Goal: Task Accomplishment & Management: Manage account settings

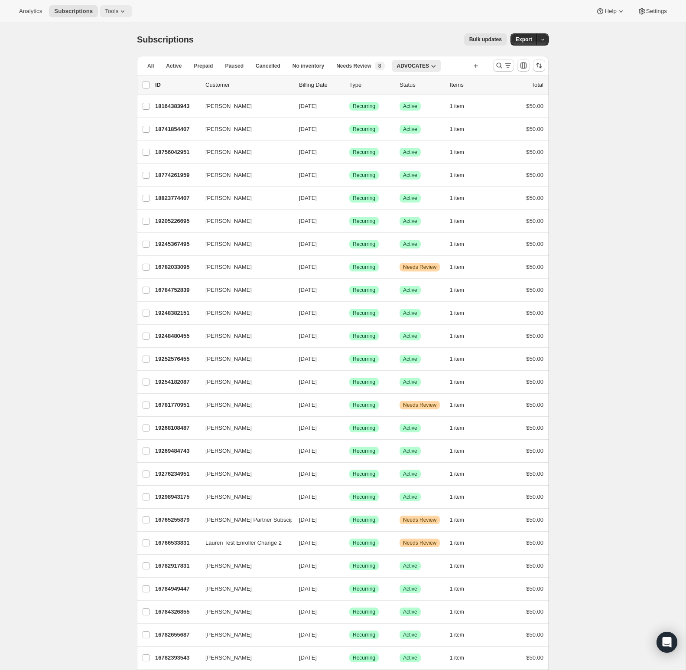
click at [123, 13] on icon at bounding box center [122, 11] width 9 height 9
drag, startPoint x: 119, startPoint y: 31, endPoint x: 92, endPoint y: 59, distance: 39.0
click at [92, 59] on ul "Subscription Plans Add-ons Bundles Moments Campaign links Inventory Projections…" at bounding box center [115, 73] width 93 height 102
click at [92, 59] on span "Bundles" at bounding box center [93, 59] width 20 height 7
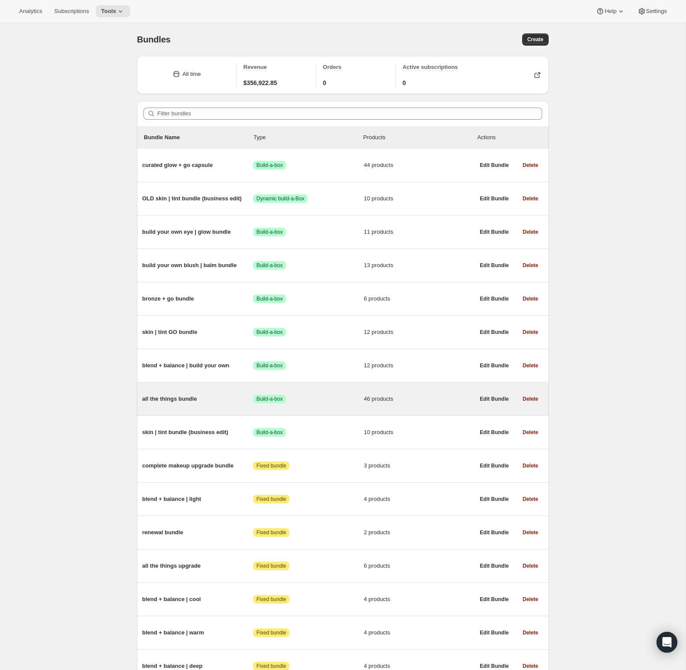
scroll to position [17, 0]
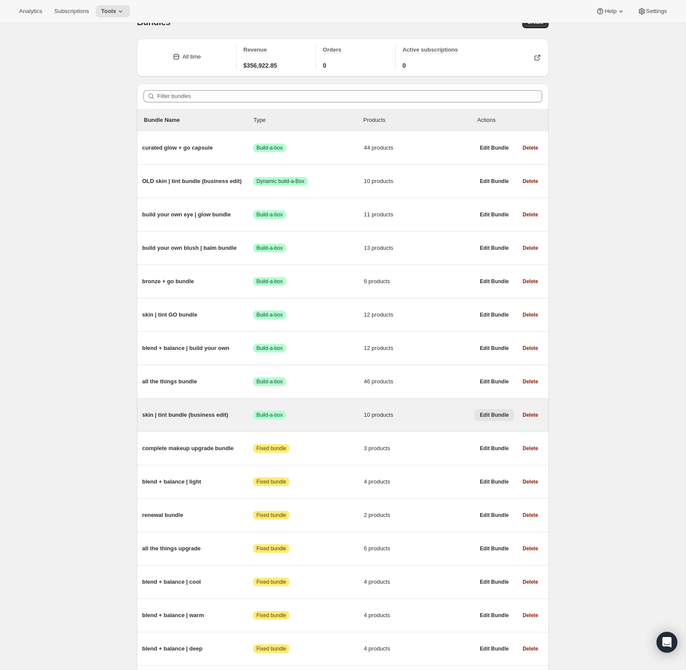
click at [496, 418] on span "Edit Bundle" at bounding box center [494, 415] width 29 height 7
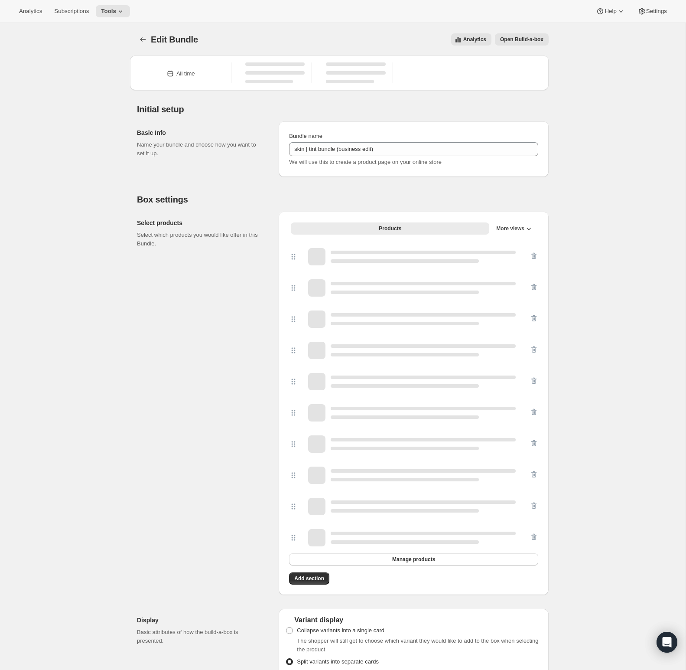
type input "skin | tint bundle (business edit)"
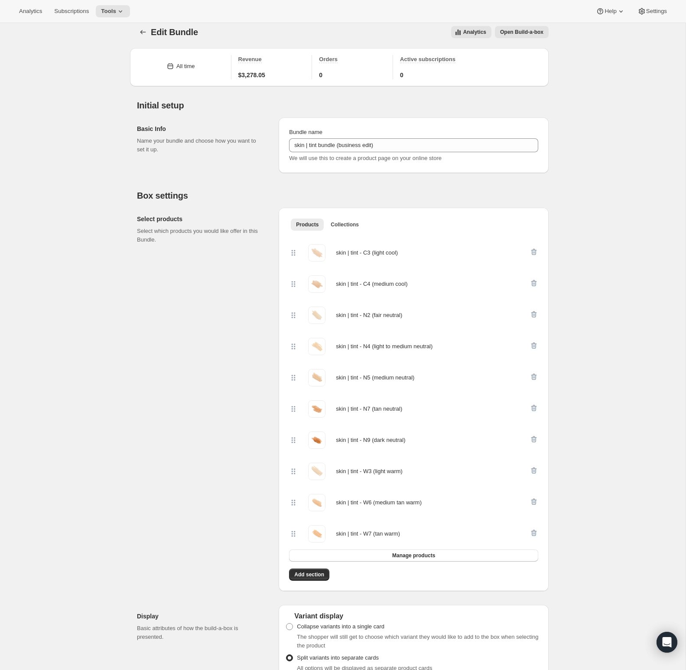
scroll to position [6, 0]
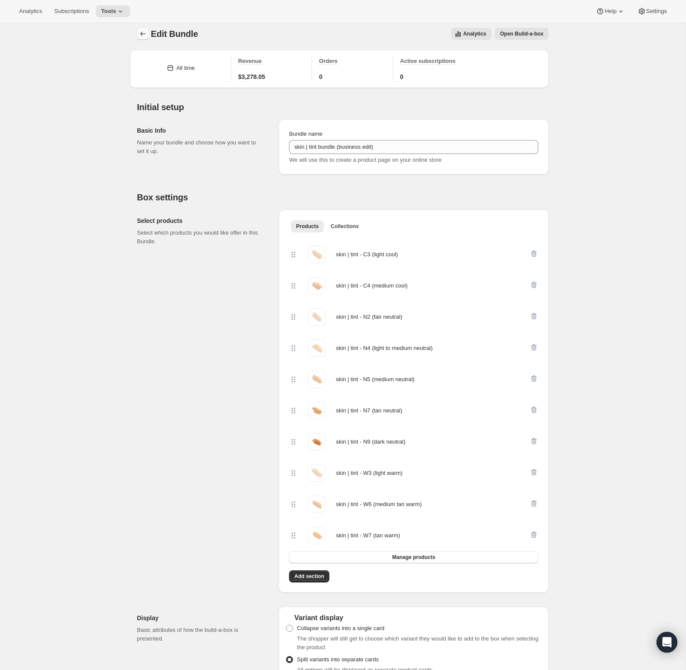
click at [142, 31] on icon "Bundles" at bounding box center [143, 33] width 9 height 9
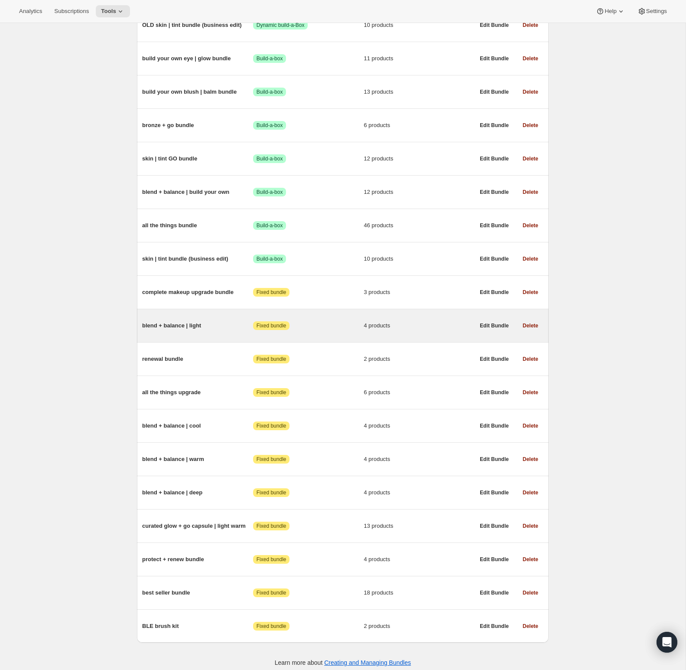
scroll to position [172, 0]
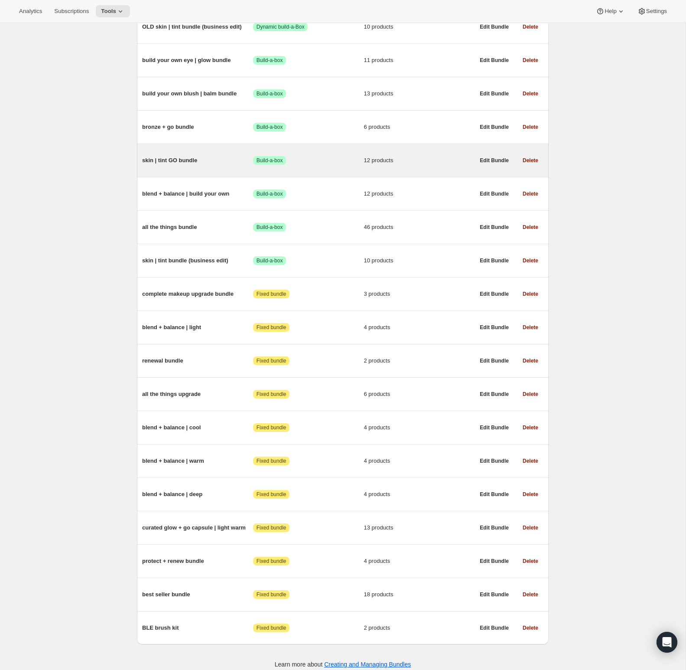
click at [189, 159] on span "skin | tint GO bundle" at bounding box center [197, 160] width 111 height 9
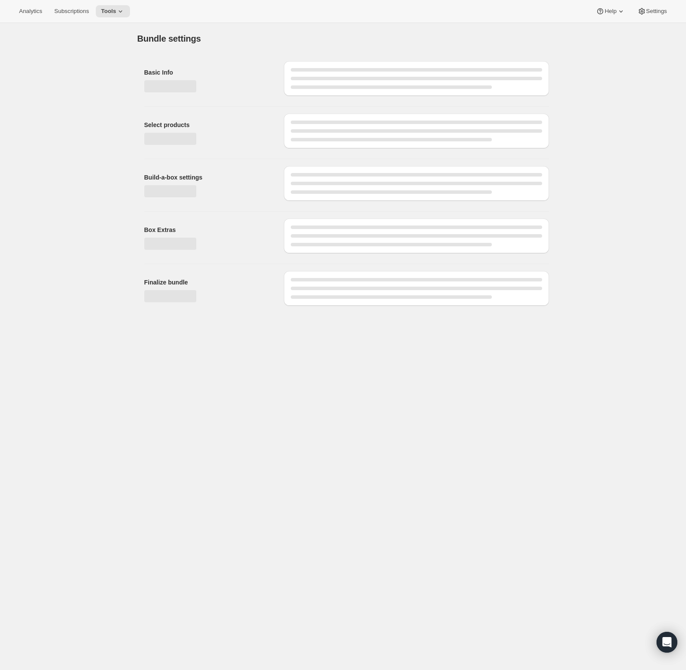
type input "skin | tint GO bundle"
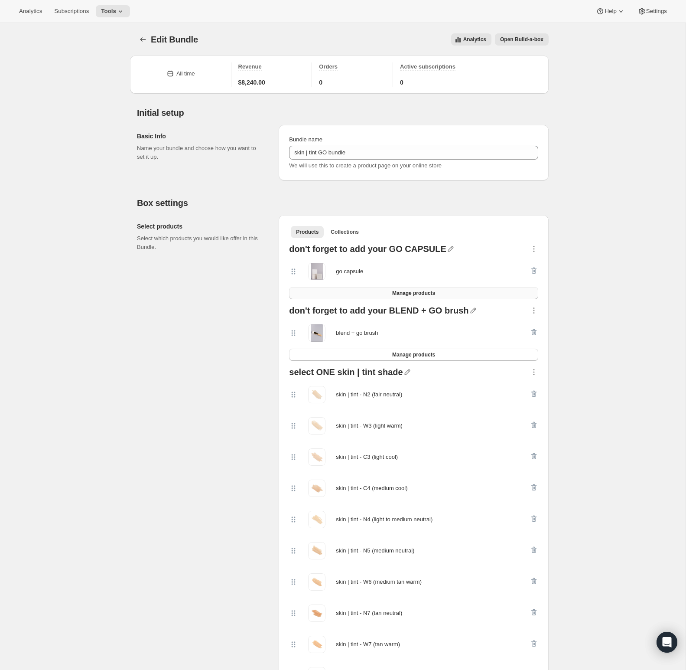
click at [475, 294] on button "Manage products" at bounding box center [413, 293] width 249 height 12
click at [536, 250] on icon "button" at bounding box center [534, 249] width 9 height 9
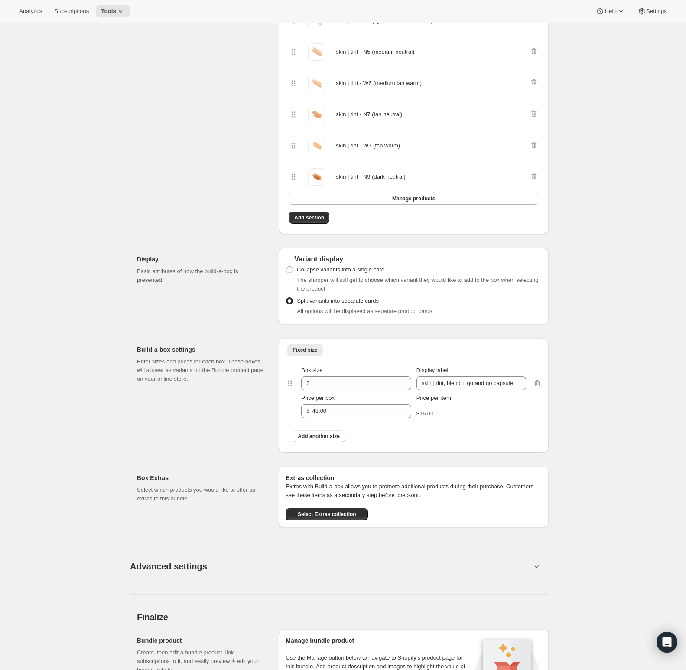
scroll to position [566, 0]
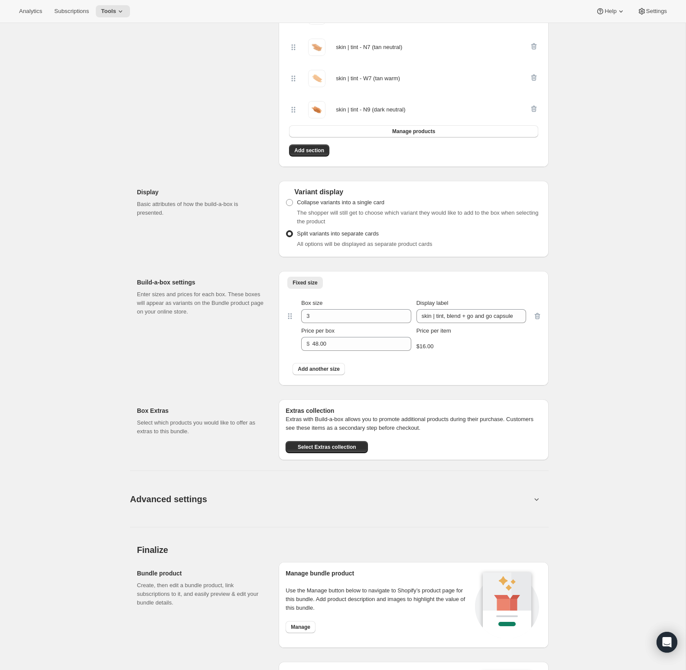
click at [530, 493] on button "Advanced settings" at bounding box center [331, 498] width 412 height 33
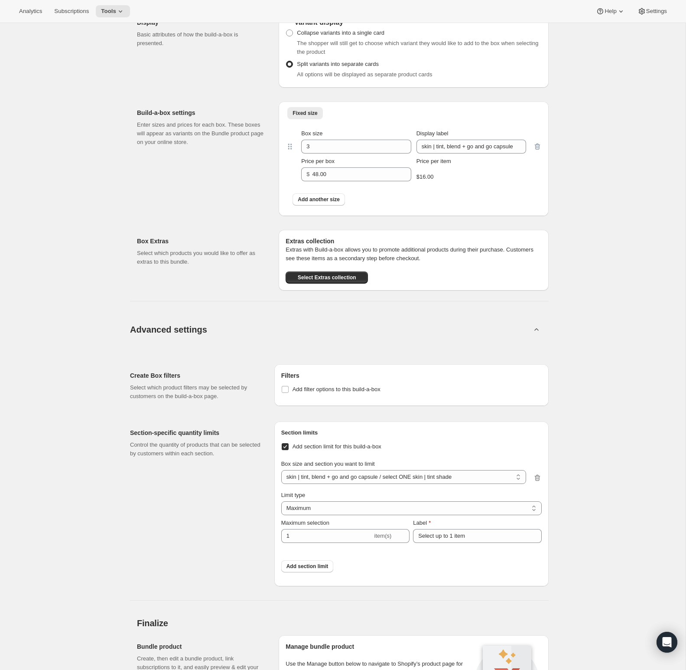
scroll to position [922, 0]
